Goal: Task Accomplishment & Management: Use online tool/utility

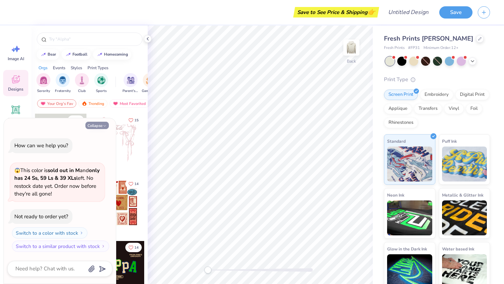
click at [104, 127] on icon "button" at bounding box center [105, 126] width 4 height 4
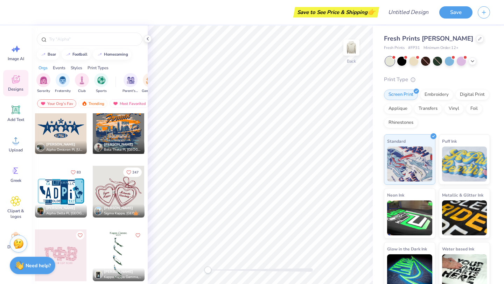
scroll to position [2089, 0]
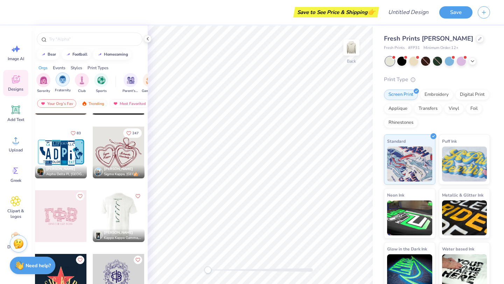
click at [85, 85] on div "filter for Club" at bounding box center [82, 80] width 14 height 14
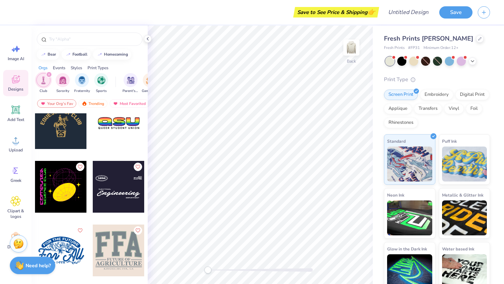
scroll to position [401, 0]
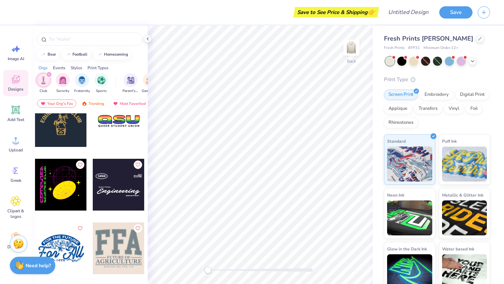
click at [111, 179] on div at bounding box center [119, 185] width 52 height 52
click at [354, 49] on img at bounding box center [351, 48] width 28 height 28
click at [126, 185] on div at bounding box center [119, 185] width 52 height 52
type textarea "x"
type input "6.26"
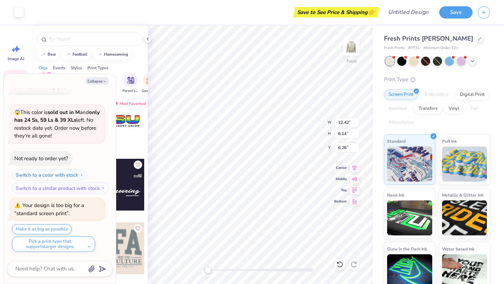
scroll to position [72, 0]
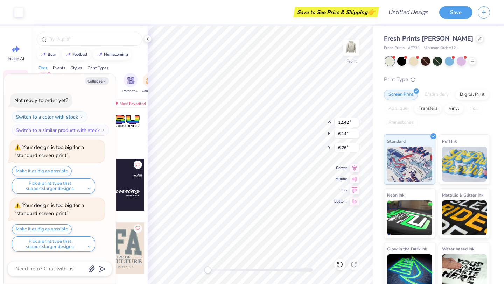
type textarea "x"
click at [357, 120] on input "12.43" at bounding box center [346, 123] width 25 height 10
click at [357, 120] on input "12.44" at bounding box center [346, 123] width 25 height 10
click at [357, 120] on input "12.45" at bounding box center [346, 123] width 25 height 10
click at [357, 120] on input "12.46" at bounding box center [346, 123] width 25 height 10
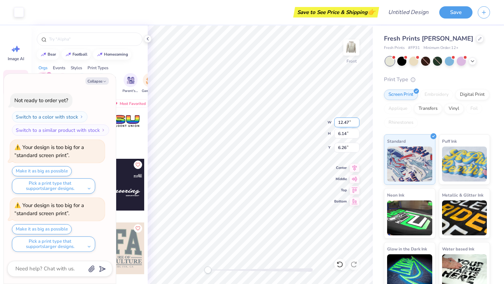
type input "12.47"
click at [357, 120] on input "12.47" at bounding box center [346, 123] width 25 height 10
type textarea "x"
click at [347, 134] on input "6.14" at bounding box center [346, 134] width 25 height 10
click at [357, 133] on input "6.15" at bounding box center [346, 134] width 25 height 10
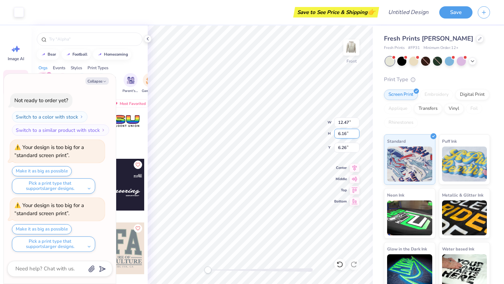
click at [357, 133] on input "6.16" at bounding box center [346, 134] width 25 height 10
click at [357, 133] on input "6.17" at bounding box center [346, 134] width 25 height 10
click at [357, 133] on input "6.18" at bounding box center [346, 134] width 25 height 10
click at [357, 133] on input "6.19" at bounding box center [346, 134] width 25 height 10
type input "6.2"
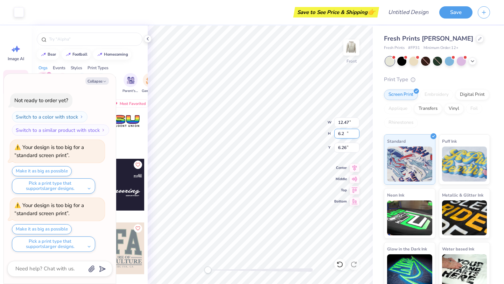
click at [357, 133] on input "6.2" at bounding box center [346, 134] width 25 height 10
type textarea "x"
click at [356, 120] on input "12.53" at bounding box center [346, 123] width 25 height 10
click at [356, 120] on input "12.54" at bounding box center [346, 123] width 25 height 10
click at [356, 120] on input "12.55" at bounding box center [346, 123] width 25 height 10
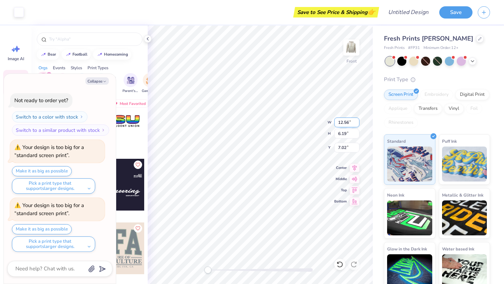
click at [356, 120] on input "12.56" at bounding box center [346, 123] width 25 height 10
click at [356, 120] on input "12.57" at bounding box center [346, 123] width 25 height 10
click at [356, 120] on input "12.58" at bounding box center [346, 123] width 25 height 10
click at [356, 120] on input "12.59" at bounding box center [346, 123] width 25 height 10
click at [356, 120] on input "12.6" at bounding box center [346, 123] width 25 height 10
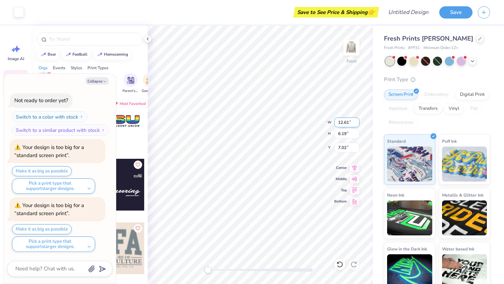
click at [356, 120] on input "12.61" at bounding box center [346, 123] width 25 height 10
click at [356, 120] on input "12.62" at bounding box center [346, 123] width 25 height 10
click at [356, 120] on input "12.63" at bounding box center [346, 123] width 25 height 10
type input "12.64"
click at [356, 120] on input "12.64" at bounding box center [346, 123] width 25 height 10
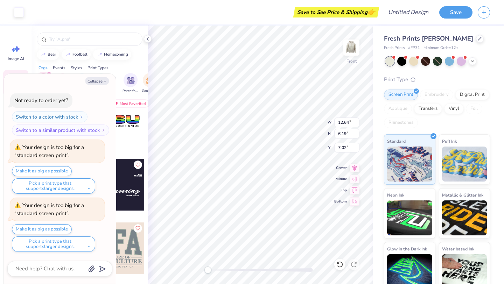
type textarea "x"
click at [373, 117] on div "Fresh Prints Irving Hoodie Fresh Prints # FP31 Minimum Order: 12 + Print Type S…" at bounding box center [438, 159] width 131 height 267
click at [355, 120] on input "12.65" at bounding box center [346, 123] width 25 height 10
click at [355, 120] on input "12.66" at bounding box center [346, 123] width 25 height 10
click at [355, 120] on input "12.67" at bounding box center [346, 123] width 25 height 10
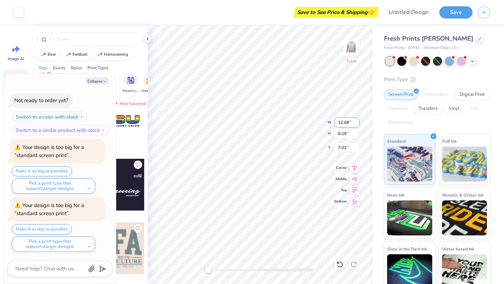
click at [355, 120] on input "12.68" at bounding box center [346, 123] width 25 height 10
click at [355, 120] on input "12.69" at bounding box center [346, 123] width 25 height 10
click at [355, 120] on input "12.7" at bounding box center [346, 123] width 25 height 10
click at [355, 120] on input "12.71" at bounding box center [346, 123] width 25 height 10
click at [355, 120] on input "12.72" at bounding box center [346, 123] width 25 height 10
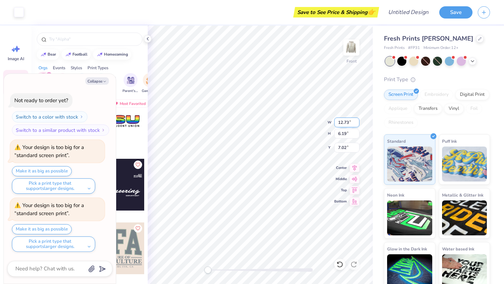
click at [355, 120] on input "12.73" at bounding box center [346, 123] width 25 height 10
click at [355, 120] on input "12.74" at bounding box center [346, 123] width 25 height 10
click at [355, 120] on input "12.75" at bounding box center [346, 123] width 25 height 10
click at [355, 120] on input "12.76" at bounding box center [346, 123] width 25 height 10
click at [355, 120] on input "12.77" at bounding box center [346, 123] width 25 height 10
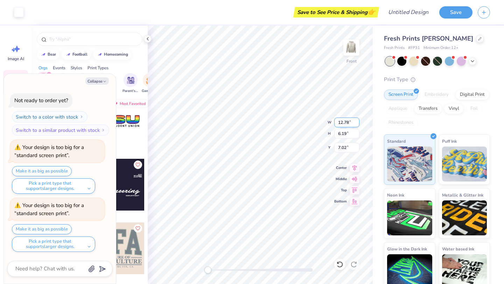
click at [355, 120] on input "12.78" at bounding box center [346, 123] width 25 height 10
click at [355, 120] on input "12.79" at bounding box center [346, 123] width 25 height 10
click at [355, 120] on input "12.8" at bounding box center [346, 123] width 25 height 10
click at [355, 120] on input "12.81" at bounding box center [346, 123] width 25 height 10
type input "12.82"
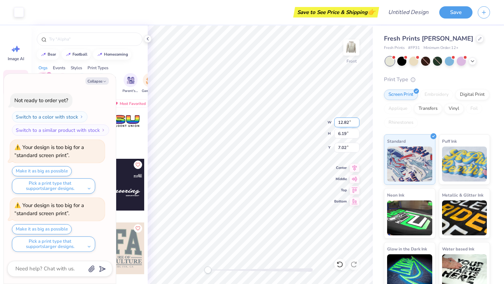
click at [355, 120] on input "12.82" at bounding box center [346, 123] width 25 height 10
click at [377, 134] on div "Fresh Prints Irving Hoodie Fresh Prints # FP31 Minimum Order: 12 + Print Type S…" at bounding box center [438, 159] width 131 height 267
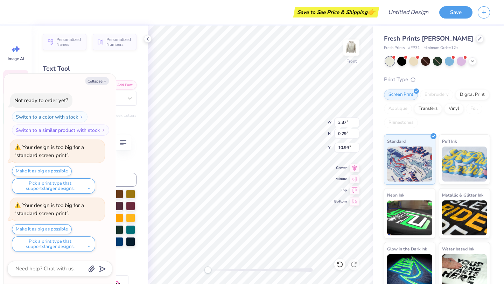
type textarea "x"
type textarea "B"
type textarea "x"
type textarea "Bi"
type textarea "x"
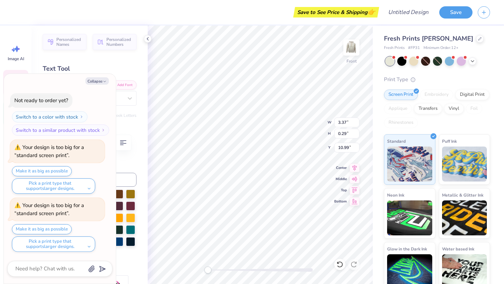
type textarea "Bis"
type textarea "x"
type textarea "Biso"
type textarea "x"
type textarea "Bison"
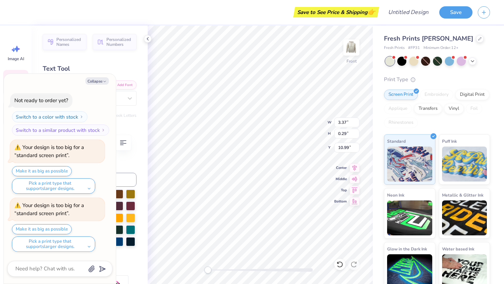
scroll to position [0, 0]
type textarea "x"
type input "11.99"
type input "1.64"
type input "11.49"
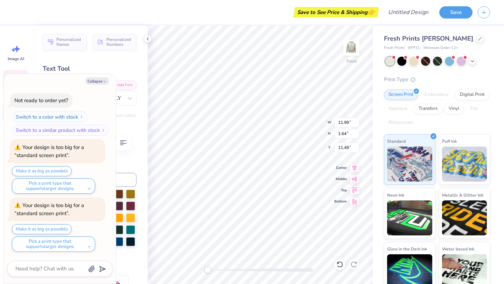
type textarea "x"
type textarea "C"
type textarea "x"
type textarea "Cl"
type textarea "x"
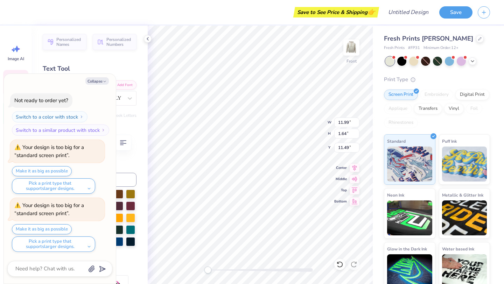
type textarea "Clu"
type textarea "x"
type textarea "Club"
type textarea "x"
type textarea "Club"
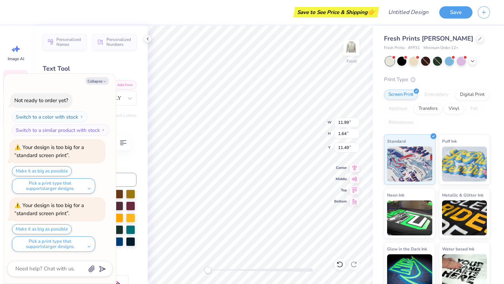
type textarea "x"
type textarea "Club F"
type textarea "x"
type textarea "Club Fi"
type textarea "x"
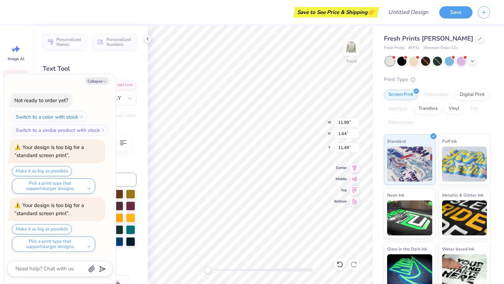
type textarea "Club Fie"
type textarea "x"
type textarea "Club Fiel"
type textarea "x"
type textarea "Club Field"
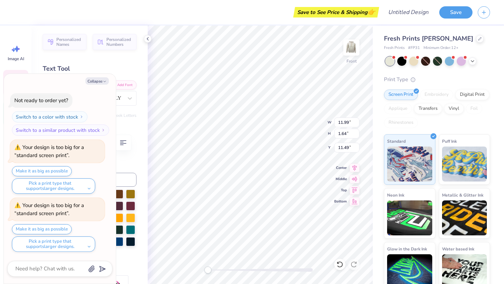
type textarea "x"
type textarea "Club Field"
type textarea "x"
type textarea "Club Field H"
type textarea "x"
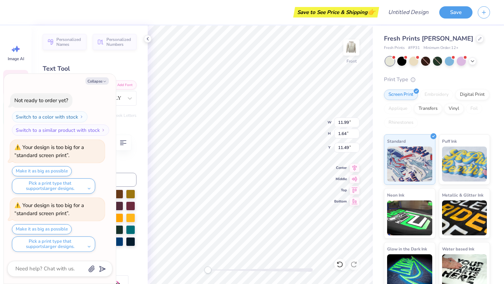
type textarea "Club Field Ho"
type textarea "x"
type textarea "Club Field Hoc"
type textarea "x"
type textarea "Club Field Hock"
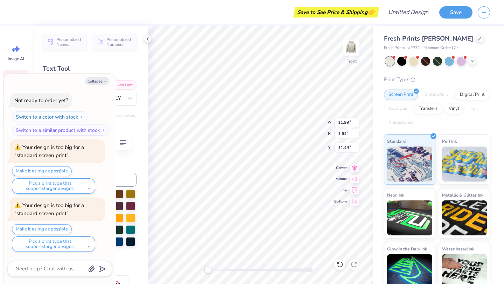
type textarea "x"
type textarea "Club Field Hocke"
type textarea "x"
type textarea "Club Field Hockey"
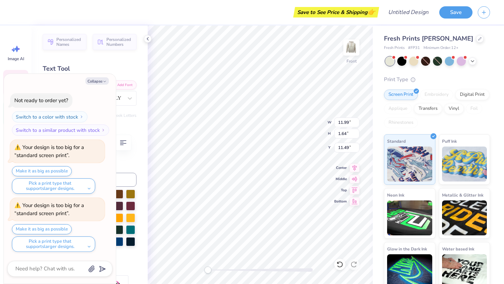
type textarea "x"
type textarea "Club Field Hockey"
type textarea "x"
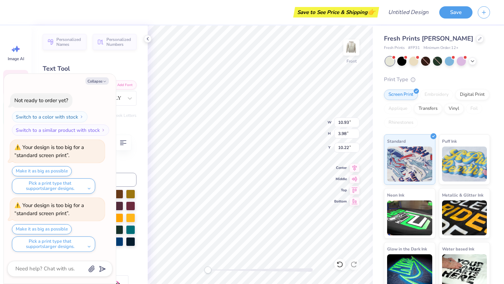
scroll to position [0, 0]
type textarea "Field Hockey"
type textarea "x"
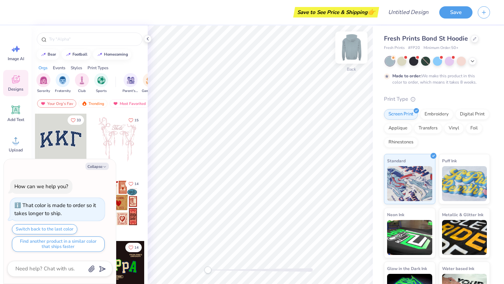
click at [352, 46] on img at bounding box center [351, 48] width 28 height 28
click at [85, 83] on img "filter for Club" at bounding box center [82, 80] width 8 height 8
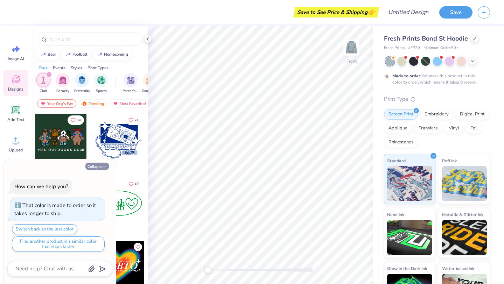
click at [106, 166] on icon "button" at bounding box center [105, 167] width 4 height 4
type textarea "x"
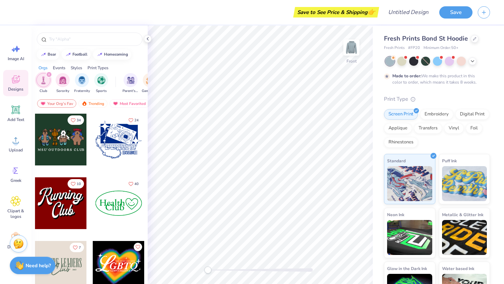
scroll to position [13, 0]
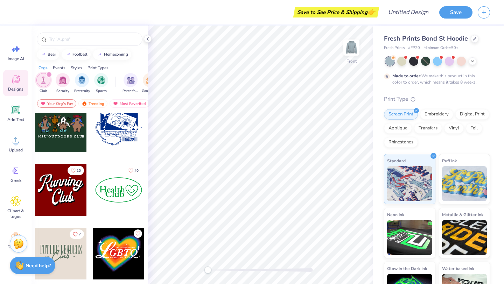
click at [110, 192] on div at bounding box center [119, 190] width 52 height 52
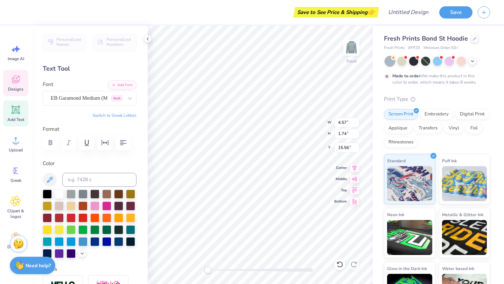
type input "6.28"
type input "14.47"
type textarea "Field"
type input "4.57"
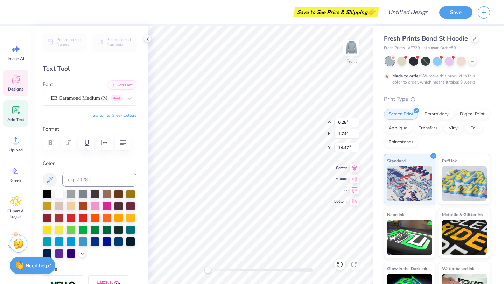
type input "15.56"
type textarea "Hockey"
type textarea "Club Field"
type input "11.36"
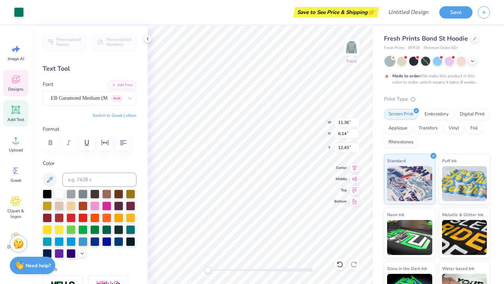
type input "6.14"
type input "12.43"
type input "9.63"
type input "1.68"
type input "13.82"
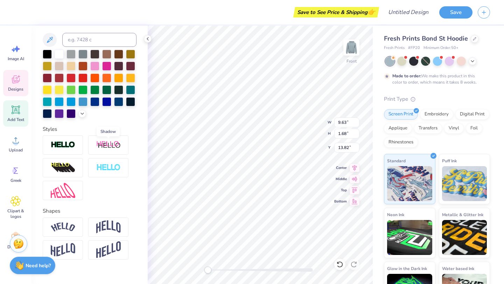
scroll to position [150, 0]
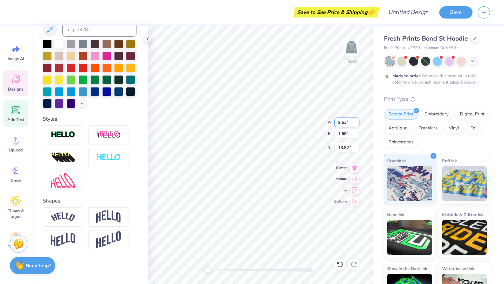
click at [356, 124] on input "9.62" at bounding box center [346, 123] width 25 height 10
click at [356, 124] on input "9.61" at bounding box center [346, 123] width 25 height 10
click at [356, 124] on input "9.6" at bounding box center [346, 123] width 25 height 10
click at [356, 124] on input "9.59" at bounding box center [346, 123] width 25 height 10
click at [356, 124] on input "9.58" at bounding box center [346, 123] width 25 height 10
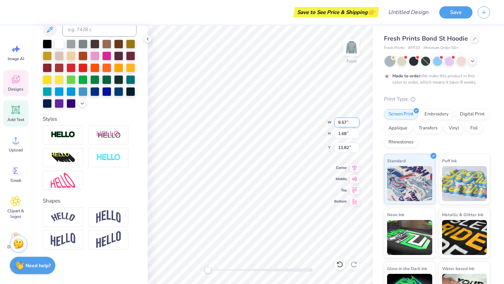
click at [356, 124] on input "9.57" at bounding box center [346, 123] width 25 height 10
type input "9.56"
click at [356, 124] on input "9.56" at bounding box center [346, 123] width 25 height 10
type input "12.43"
type input "7.40"
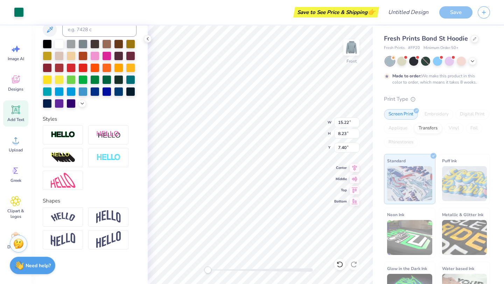
type input "15.22"
type input "8.23"
type input "6.09"
type input "7.21"
type input "2.35"
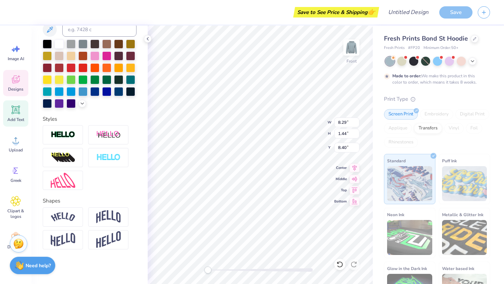
type input "10.05"
type input "6.29"
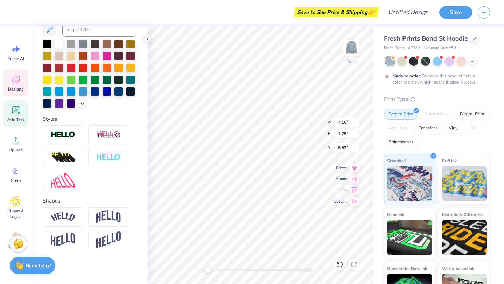
type input "6.23"
type input "2.03"
type input "10.56"
click at [265, 135] on body "Save to See Price & Shipping 👉 Design Title Save Image AI Designs Add Text Uplo…" at bounding box center [252, 142] width 504 height 284
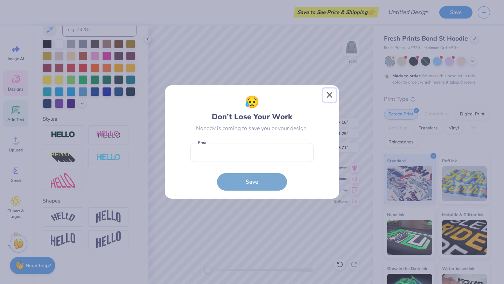
click at [330, 98] on button "Close" at bounding box center [329, 95] width 13 height 13
